Goal: Check status: Check status

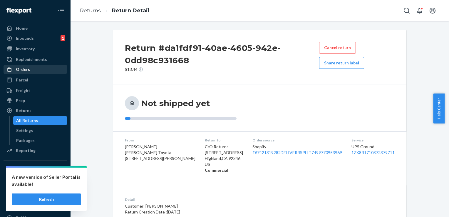
click at [23, 68] on div "Orders" at bounding box center [23, 69] width 14 height 6
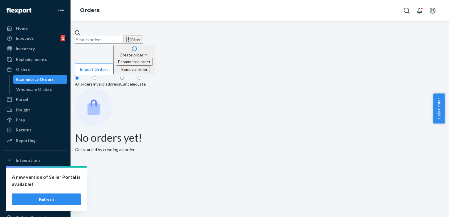
click at [123, 36] on input "text" at bounding box center [99, 40] width 48 height 8
paste input "JWCDMLG"
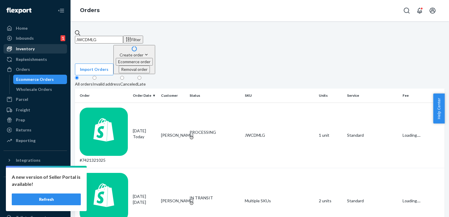
type input "JWCDMLG"
click at [32, 51] on div "Inventory" at bounding box center [25, 49] width 19 height 6
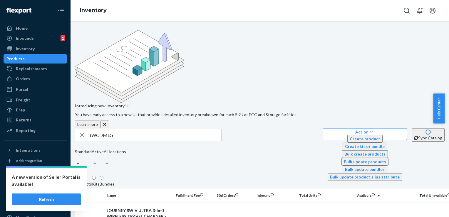
type input "JWCDMLG"
